Goal: Check status

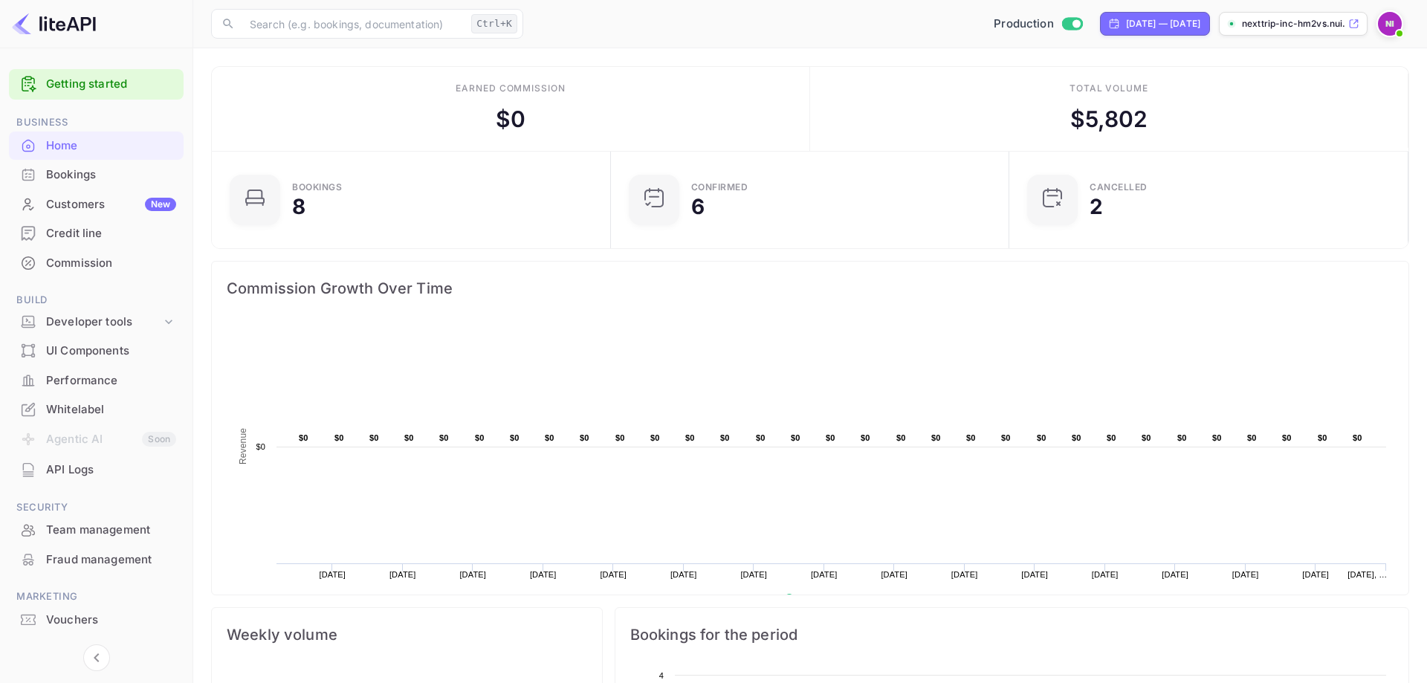
click at [861, 364] on rect at bounding box center [810, 470] width 1167 height 297
click at [99, 179] on div "Bookings" at bounding box center [111, 174] width 130 height 17
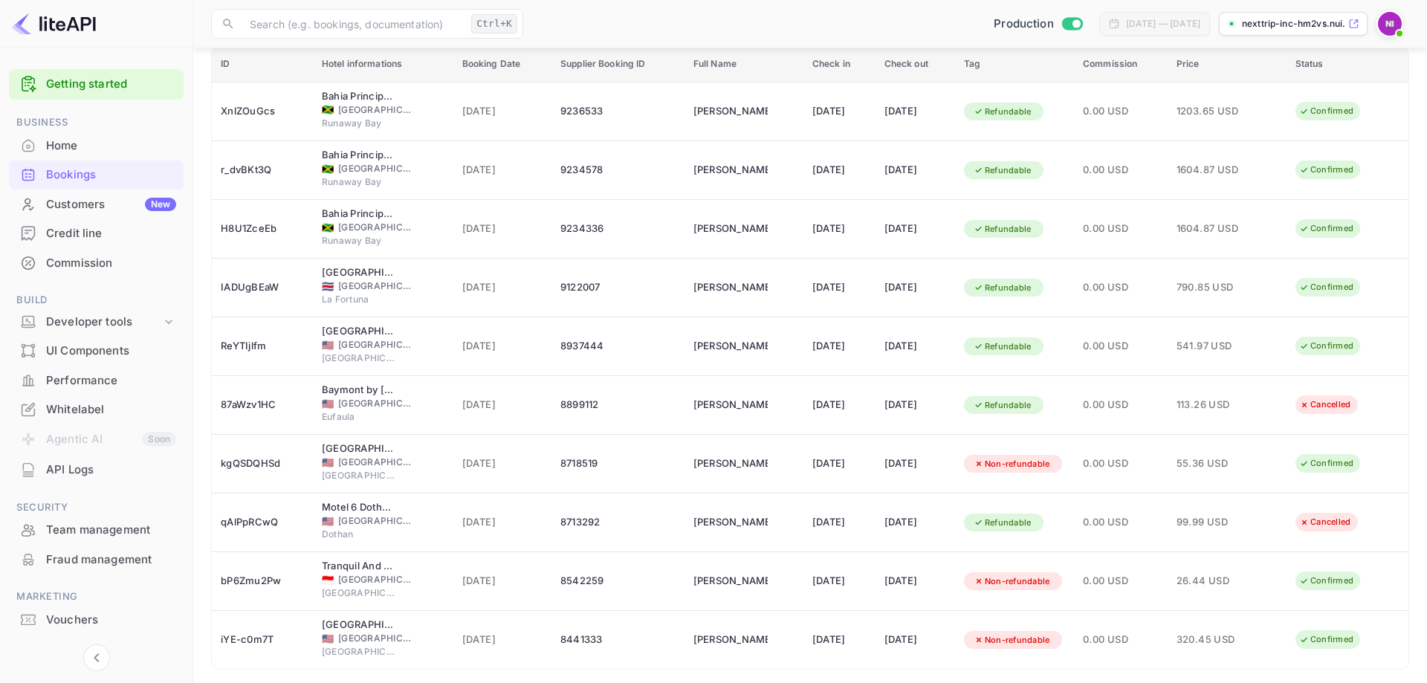
scroll to position [201, 0]
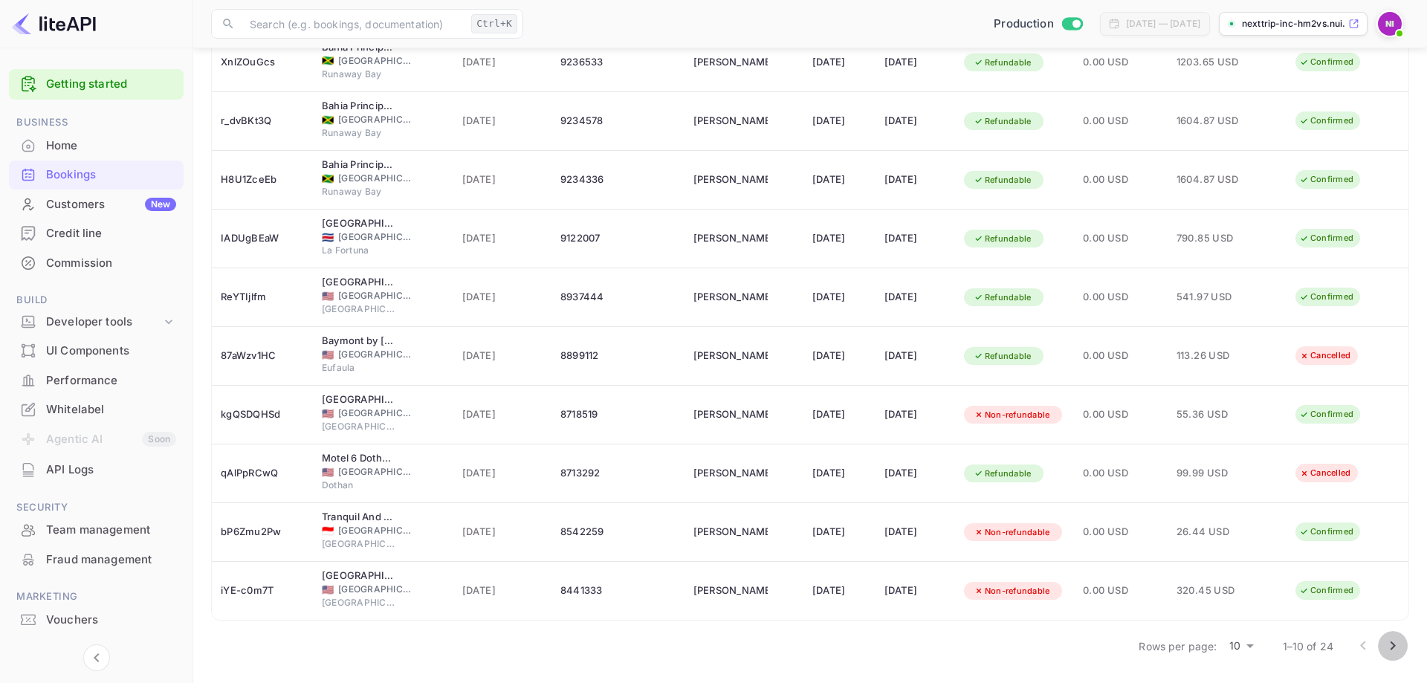
click at [1398, 647] on icon "Go to next page" at bounding box center [1393, 646] width 18 height 18
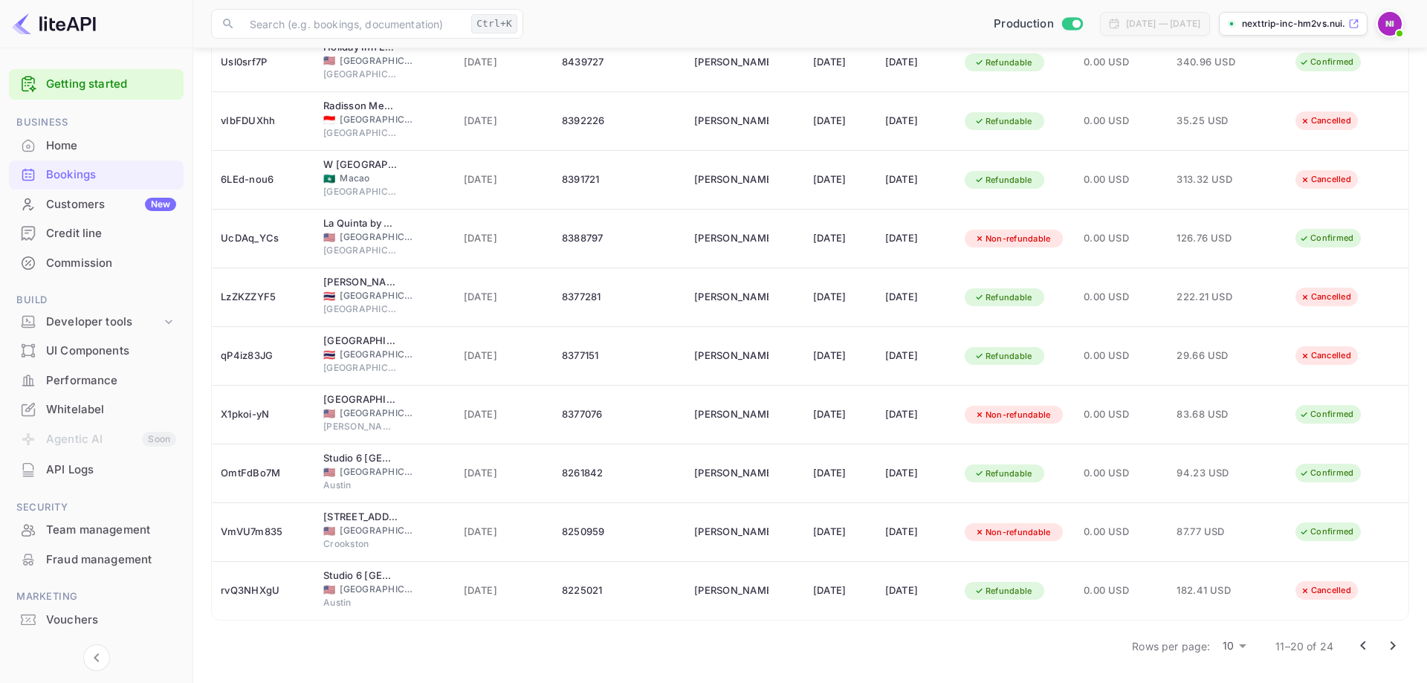
click at [70, 227] on div "Credit line" at bounding box center [111, 233] width 130 height 17
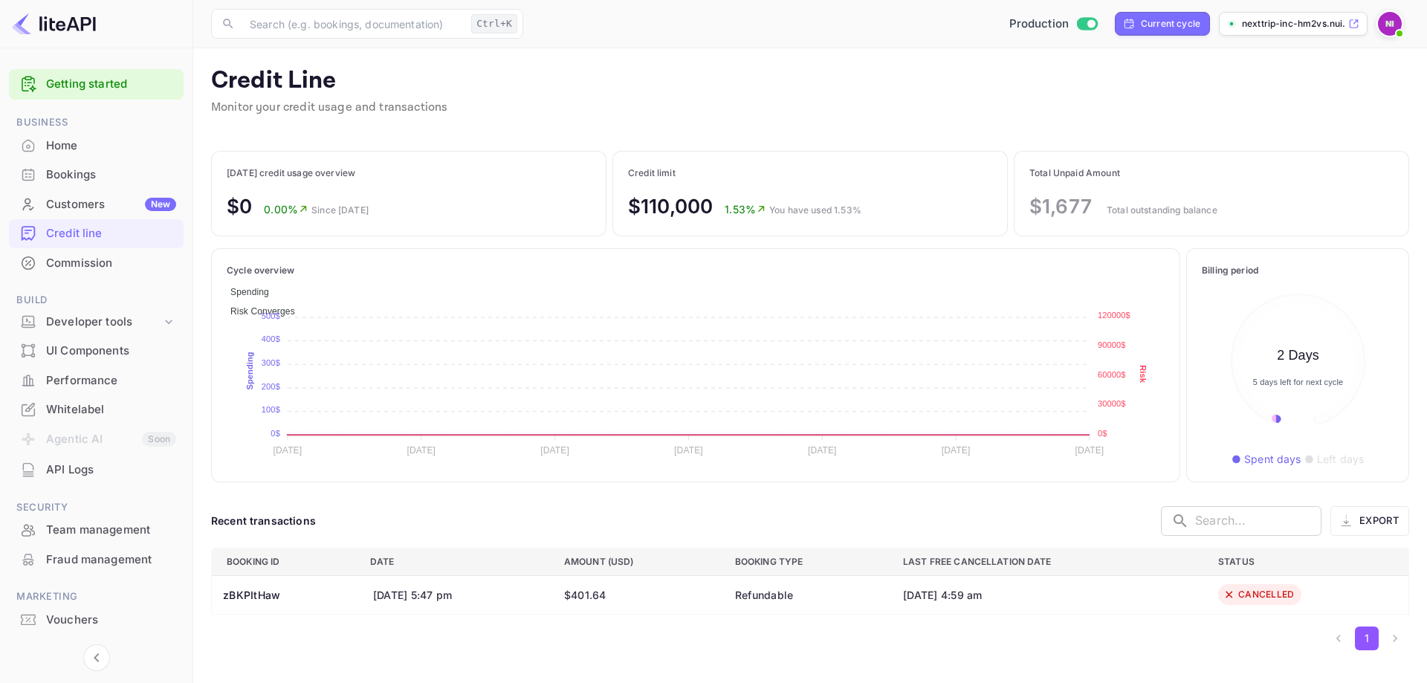
scroll to position [171, 192]
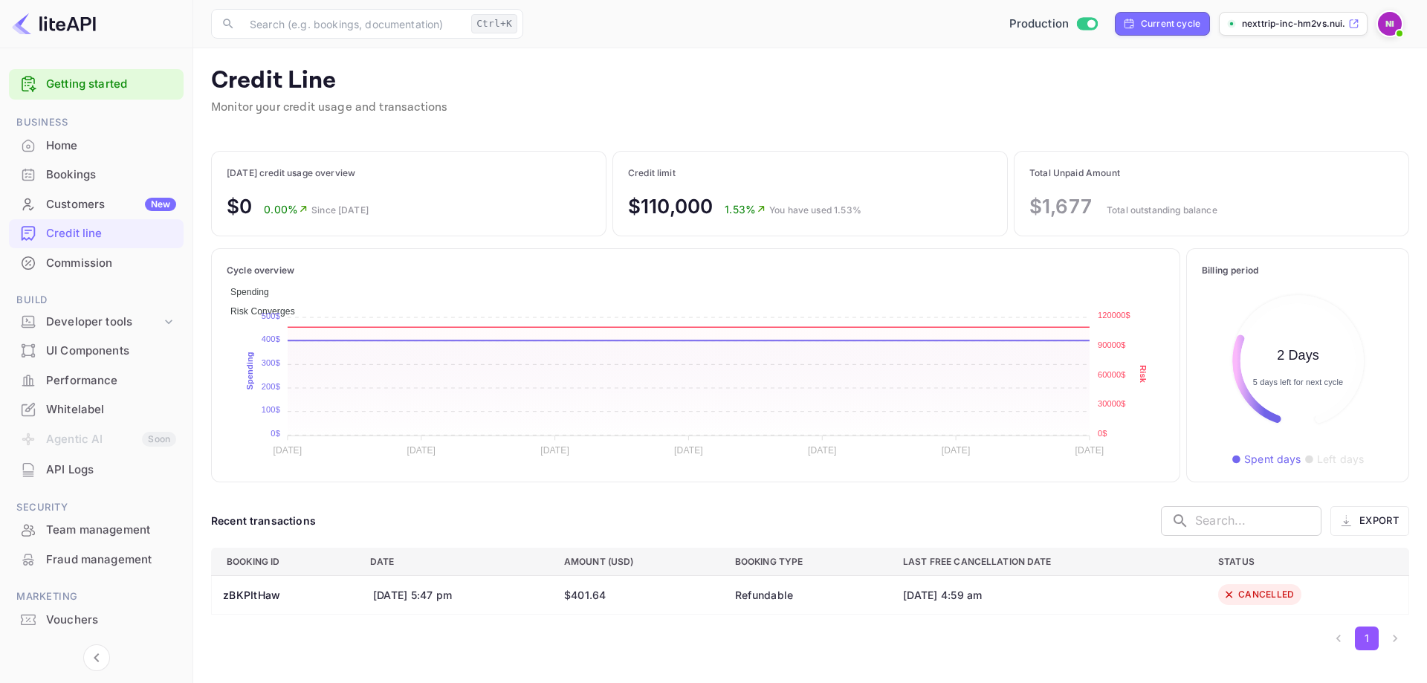
click at [86, 152] on div "Home" at bounding box center [111, 145] width 130 height 17
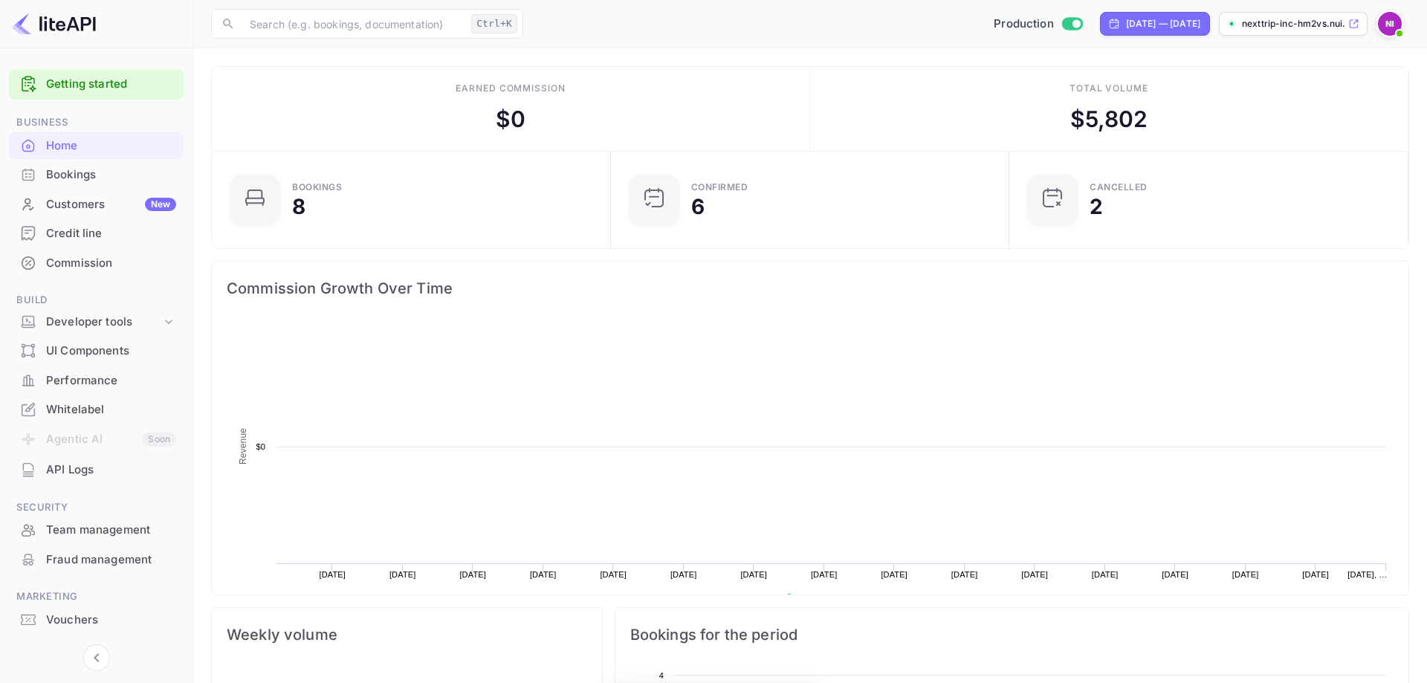
scroll to position [1, 1]
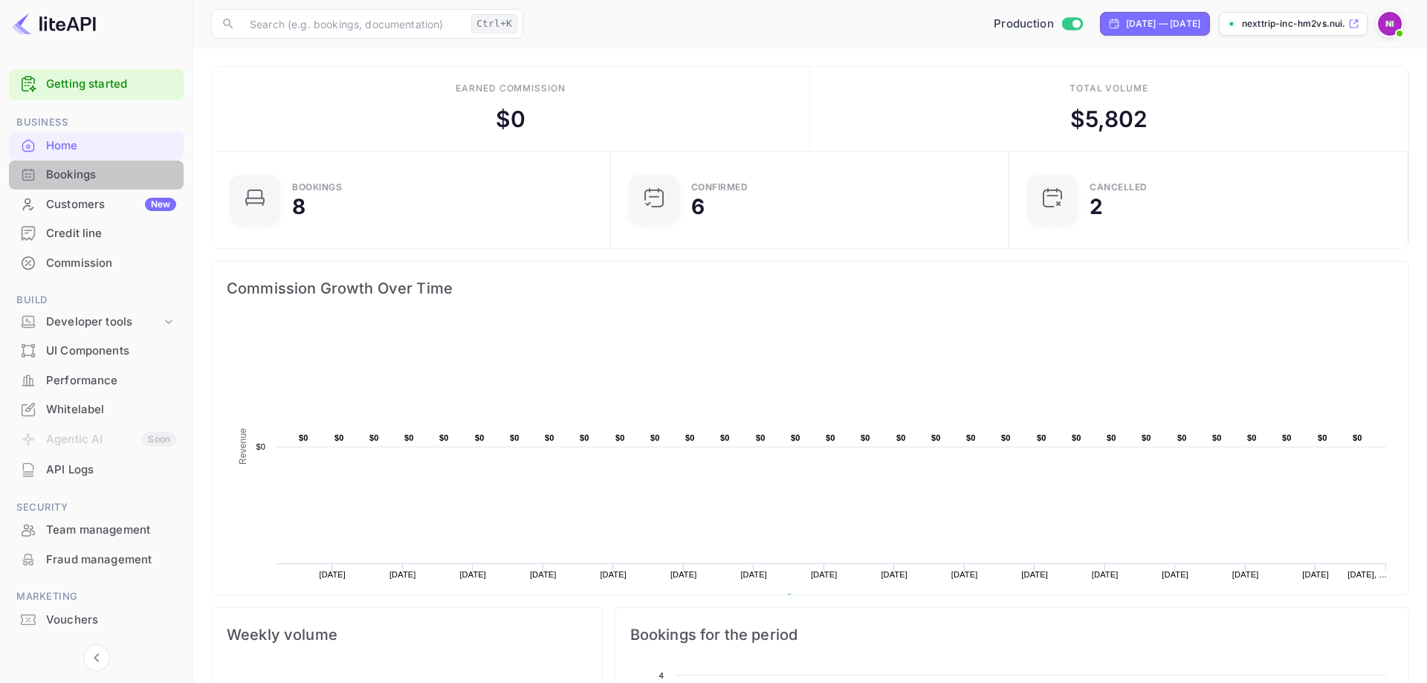
click at [77, 177] on div "Bookings" at bounding box center [111, 174] width 130 height 17
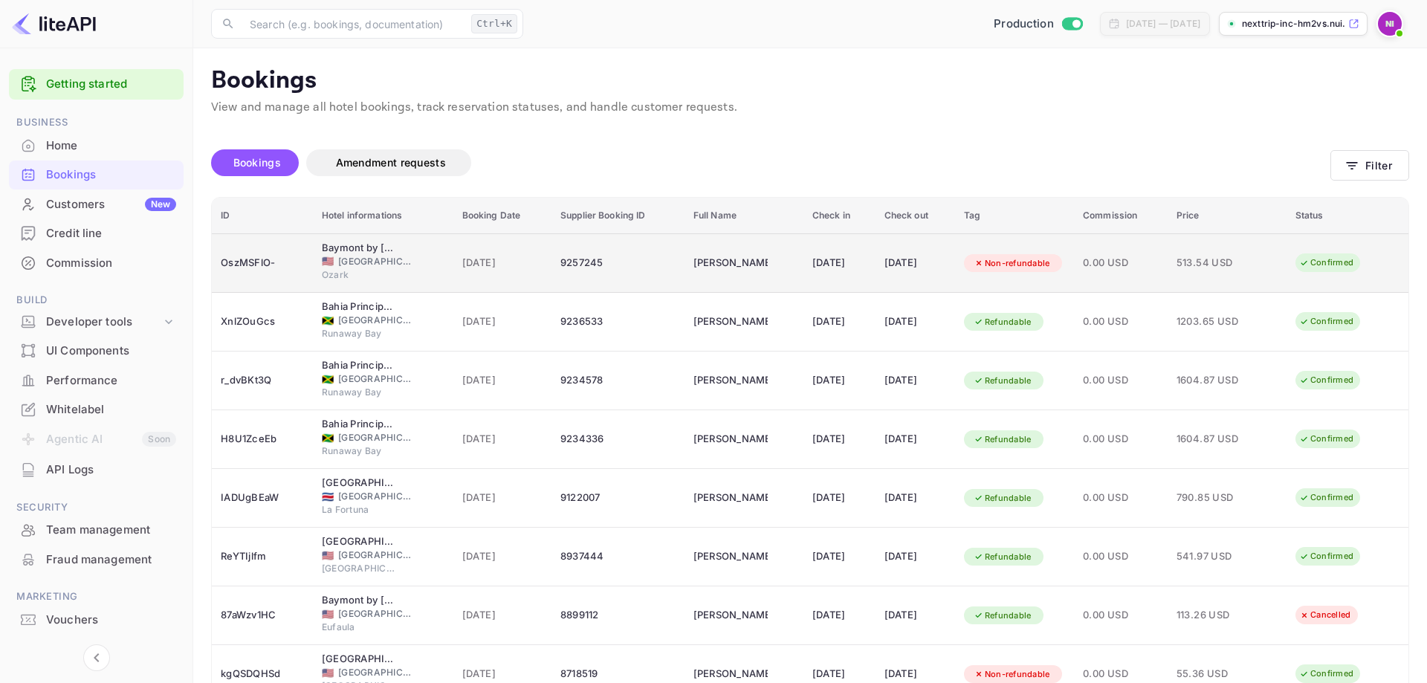
click at [360, 268] on span "[GEOGRAPHIC_DATA]" at bounding box center [375, 261] width 74 height 13
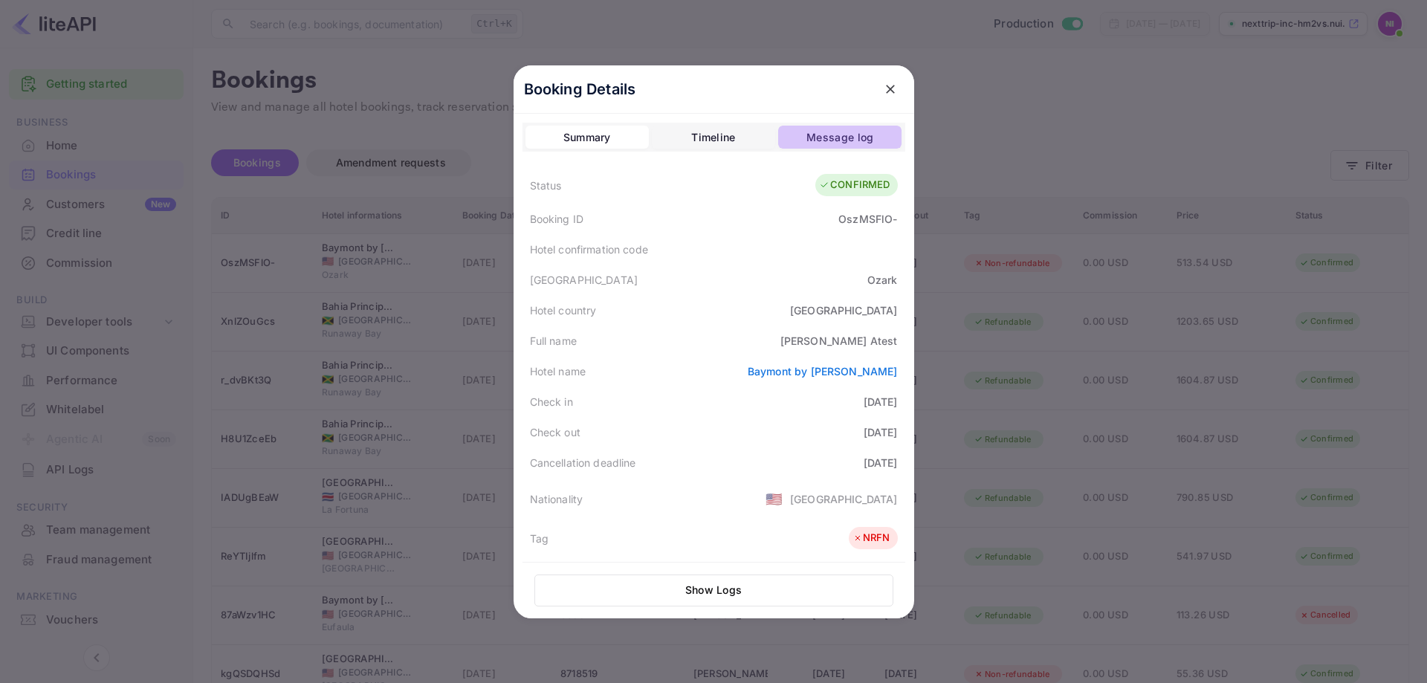
click at [844, 137] on div "Message log" at bounding box center [839, 138] width 67 height 18
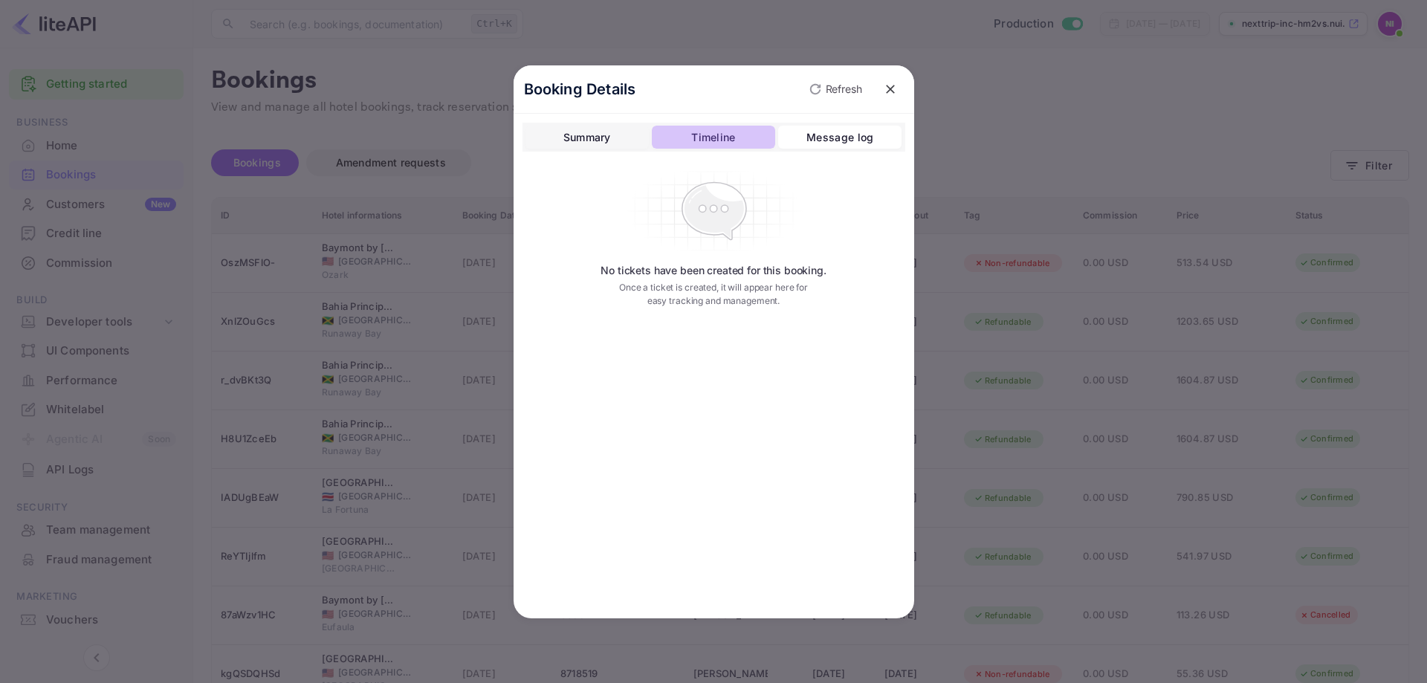
click at [722, 141] on div "Timeline" at bounding box center [713, 138] width 44 height 18
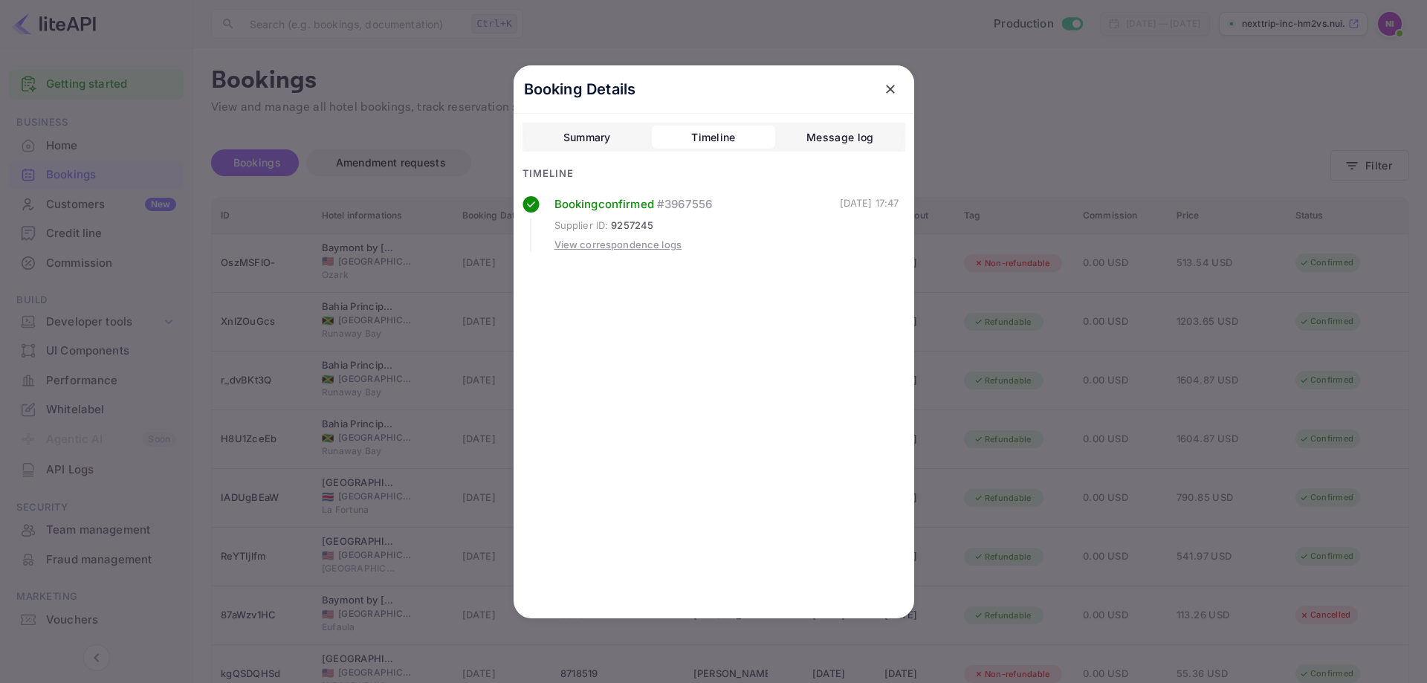
click at [620, 247] on div "View correspondence logs" at bounding box center [618, 245] width 128 height 15
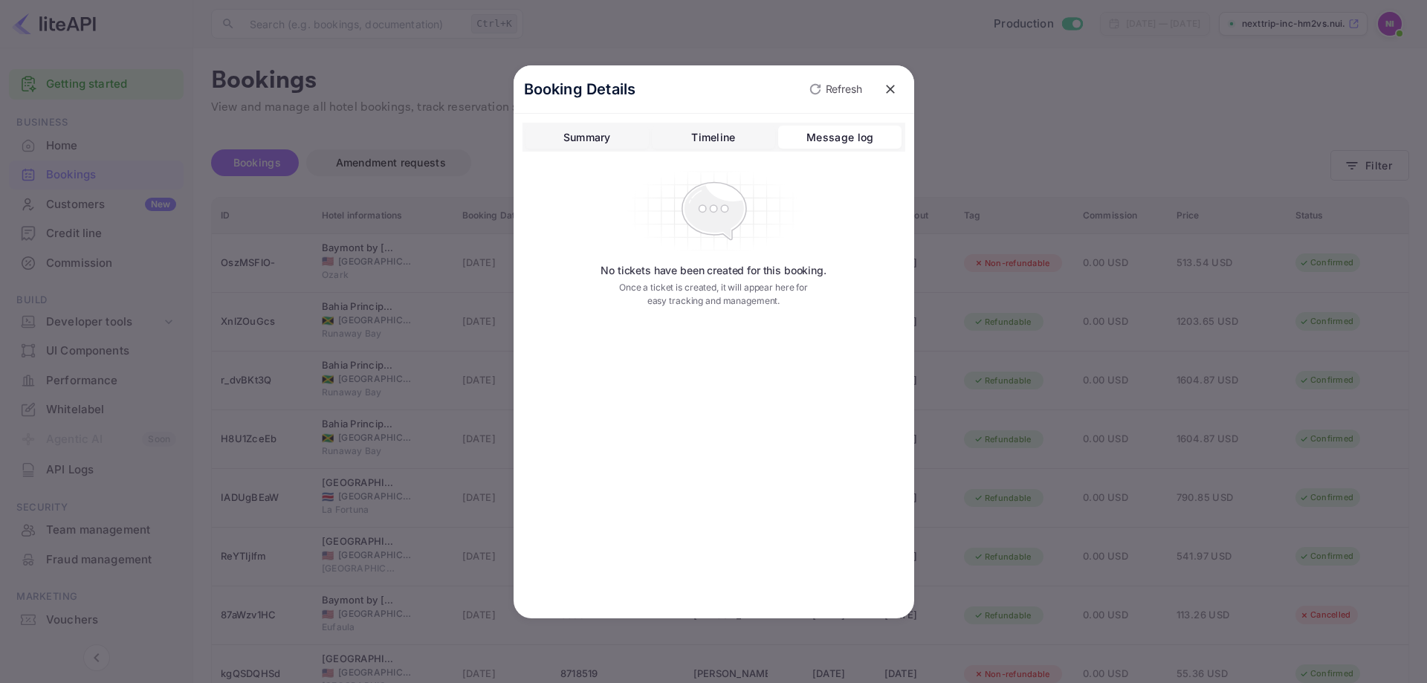
click at [609, 130] on div "Summary" at bounding box center [587, 138] width 48 height 18
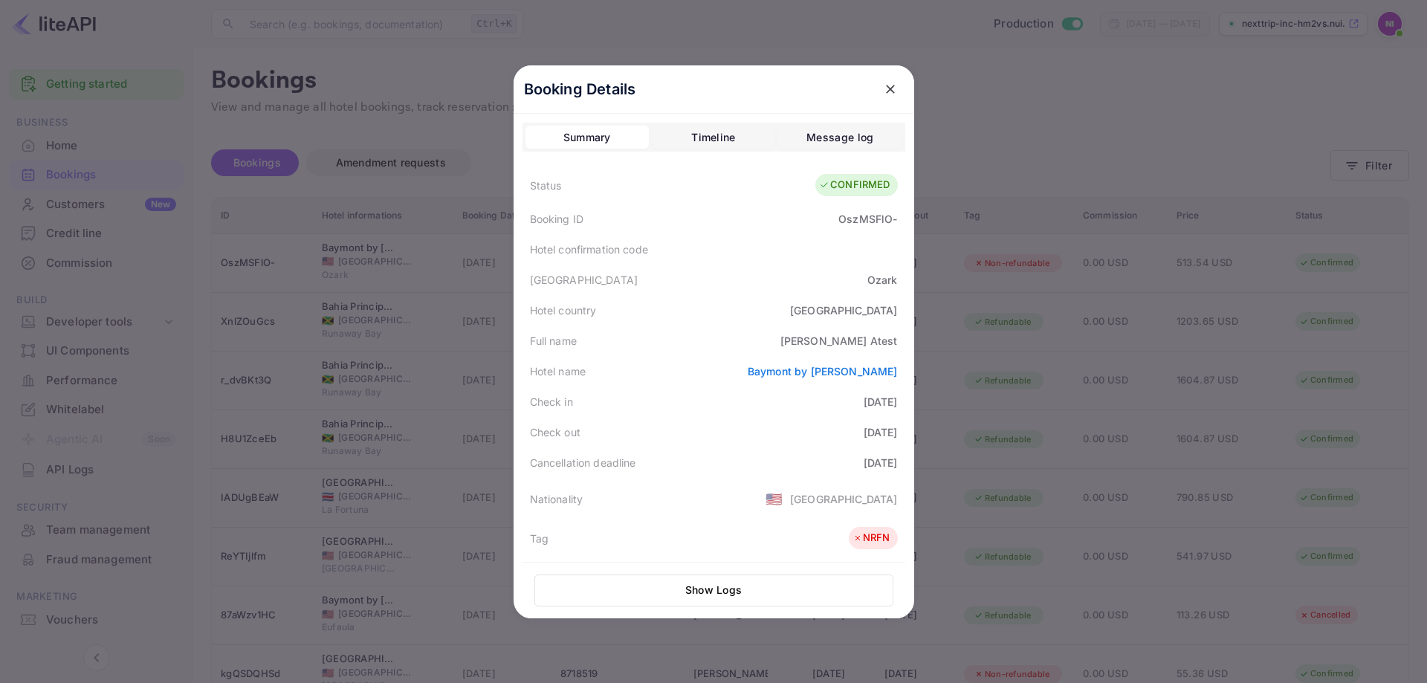
scroll to position [348, 0]
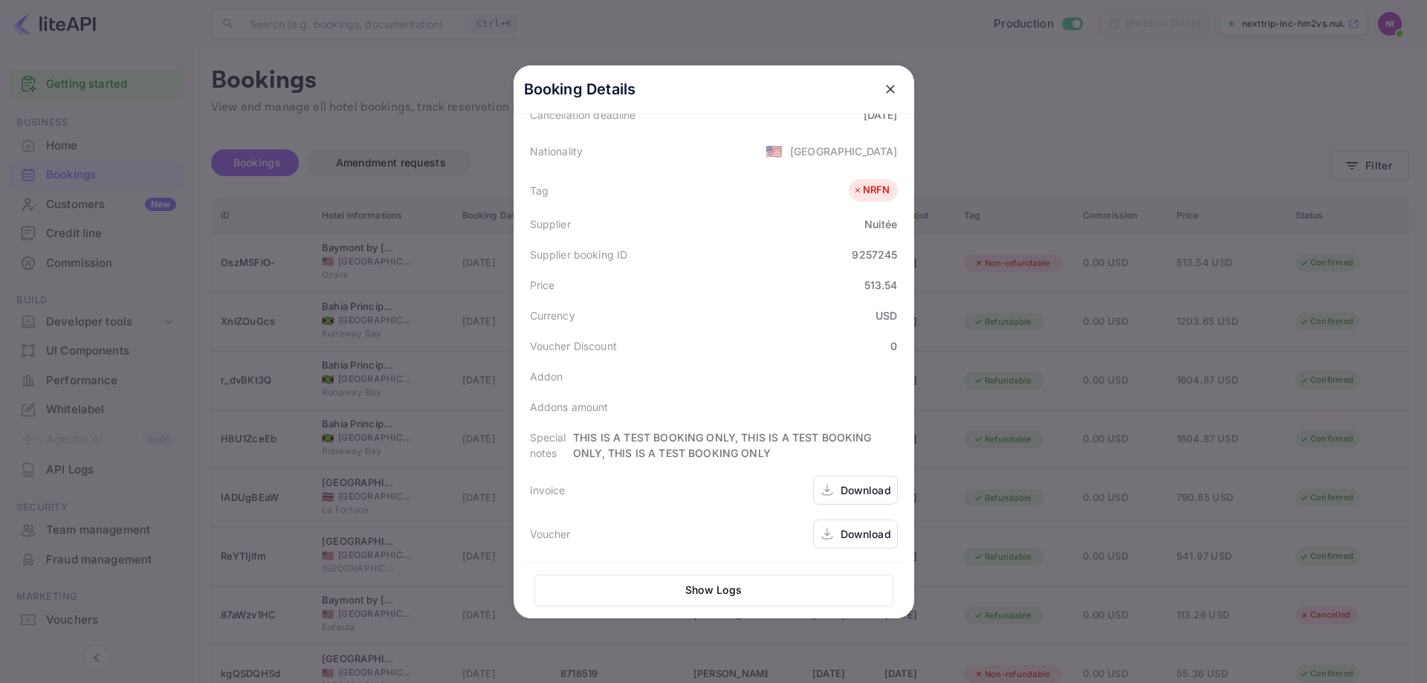
click at [846, 485] on div "Download" at bounding box center [865, 490] width 51 height 16
click at [831, 531] on icon at bounding box center [827, 534] width 15 height 16
